Goal: Find contact information: Find contact information

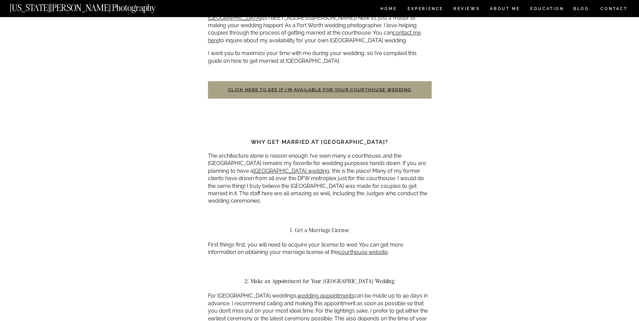
scroll to position [369, 0]
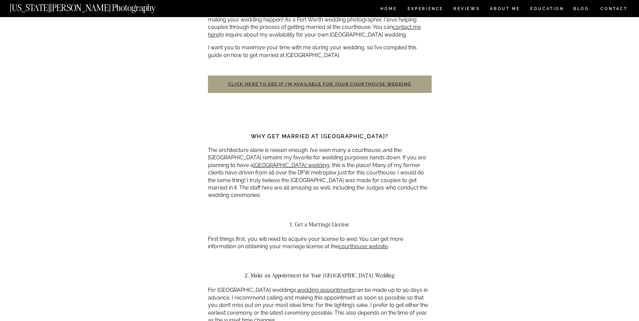
click at [304, 86] on link "Click here to see if I’m available for your courthouse wedding" at bounding box center [319, 84] width 183 height 5
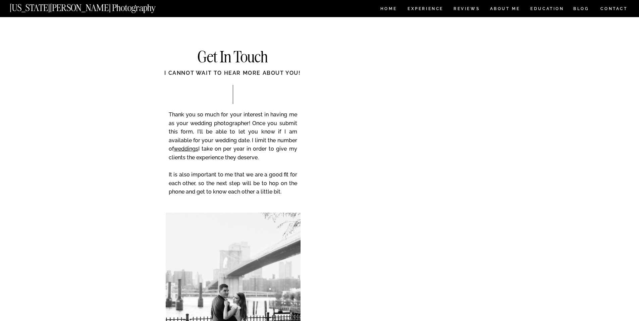
click at [597, 227] on div "CONTACT BLOG REVIEWS ABOUT ME Experience EDUCATION HOME Georgia Sheridan Photog…" at bounding box center [319, 321] width 639 height 642
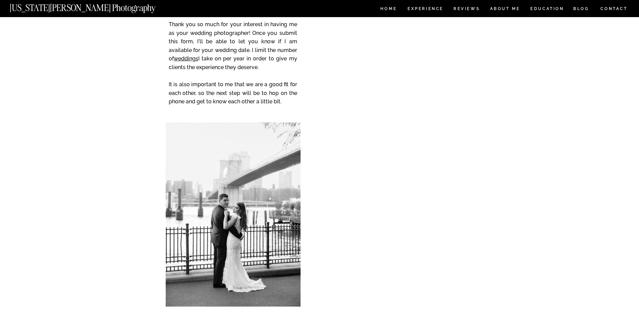
scroll to position [134, 0]
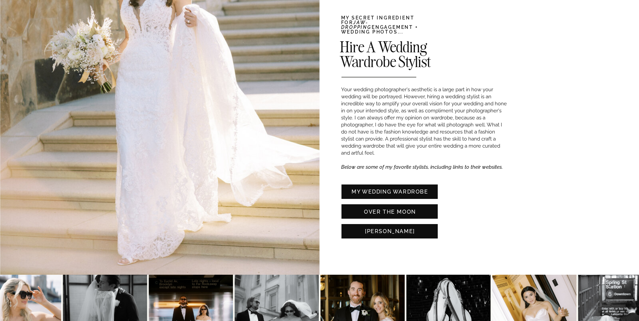
scroll to position [1565, 0]
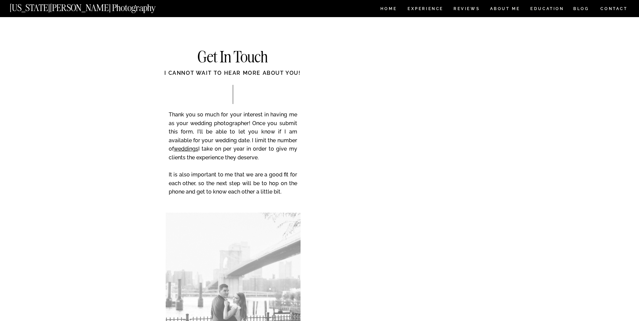
scroll to position [134, 0]
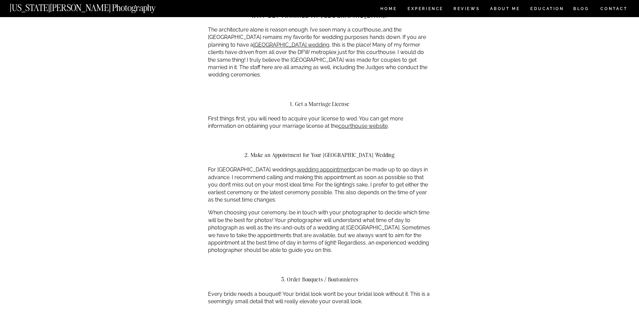
scroll to position [503, 0]
